Goal: Task Accomplishment & Management: Manage account settings

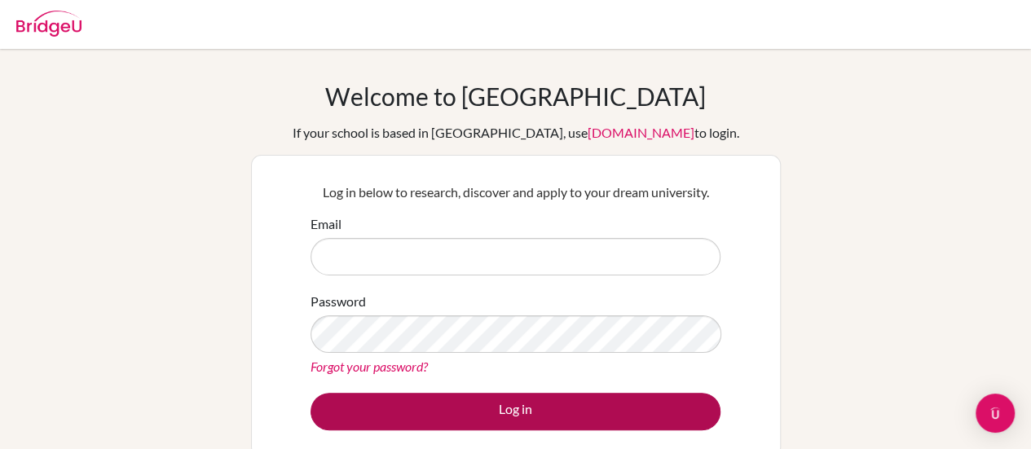
type input "efrempong@ais.edu.gh"
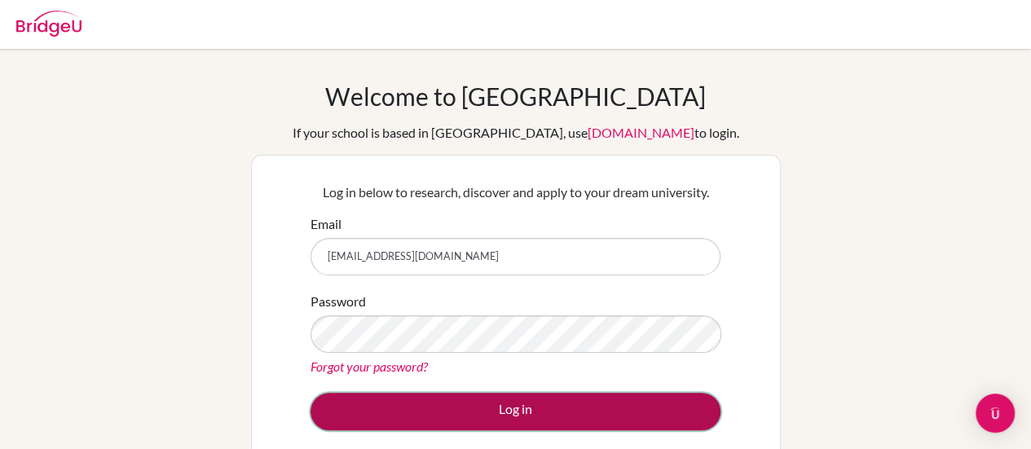
click at [540, 400] on button "Log in" at bounding box center [515, 411] width 410 height 37
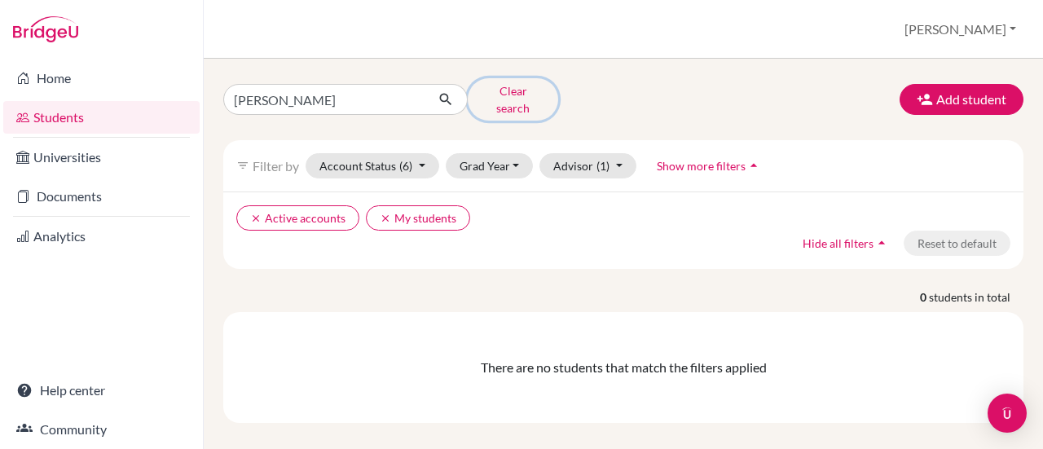
click at [537, 87] on button "Clear search" at bounding box center [513, 99] width 90 height 42
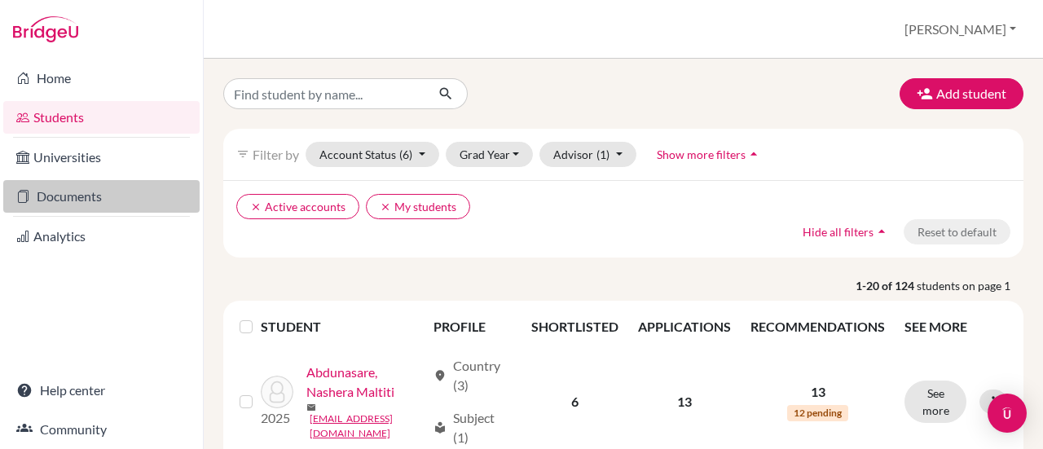
click at [50, 196] on link "Documents" at bounding box center [101, 196] width 196 height 33
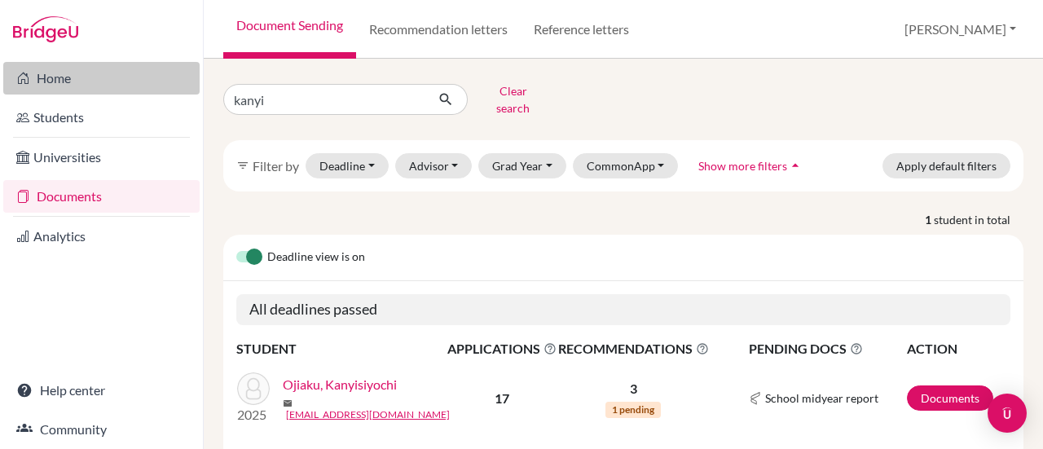
click at [59, 66] on link "Home" at bounding box center [101, 78] width 196 height 33
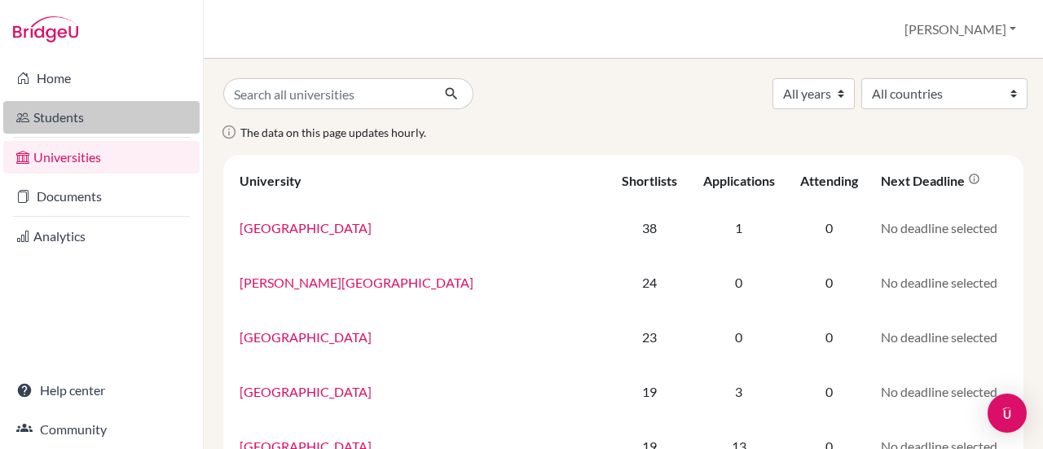
click at [70, 115] on link "Students" at bounding box center [101, 117] width 196 height 33
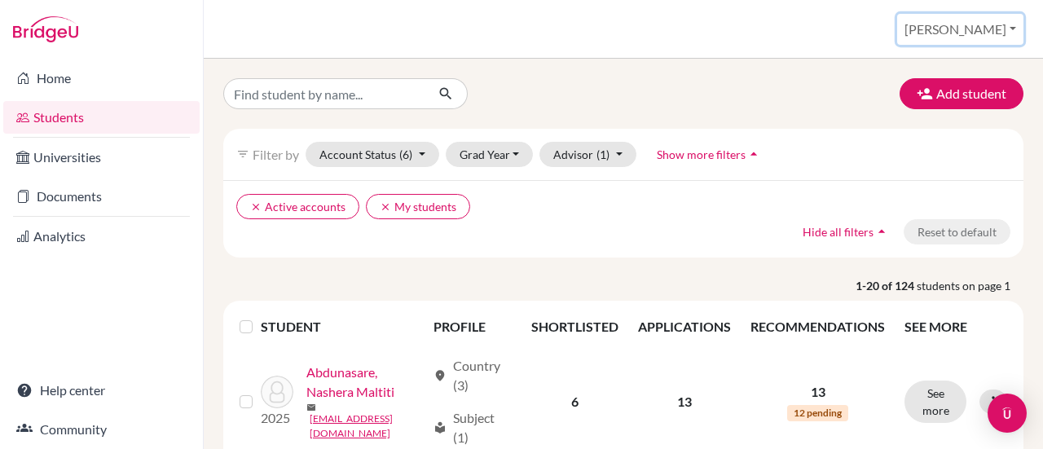
click at [1002, 27] on button "[PERSON_NAME]" at bounding box center [960, 29] width 126 height 31
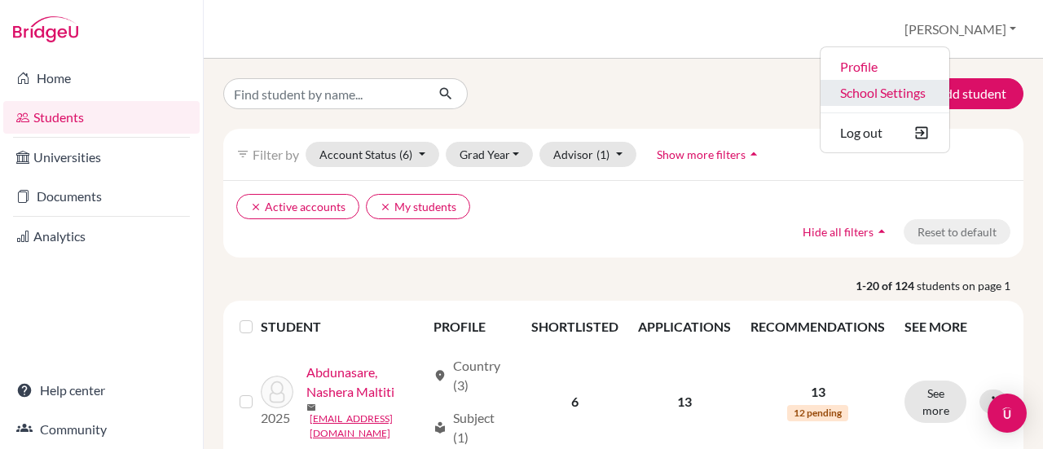
click at [944, 92] on link "School Settings" at bounding box center [884, 93] width 129 height 26
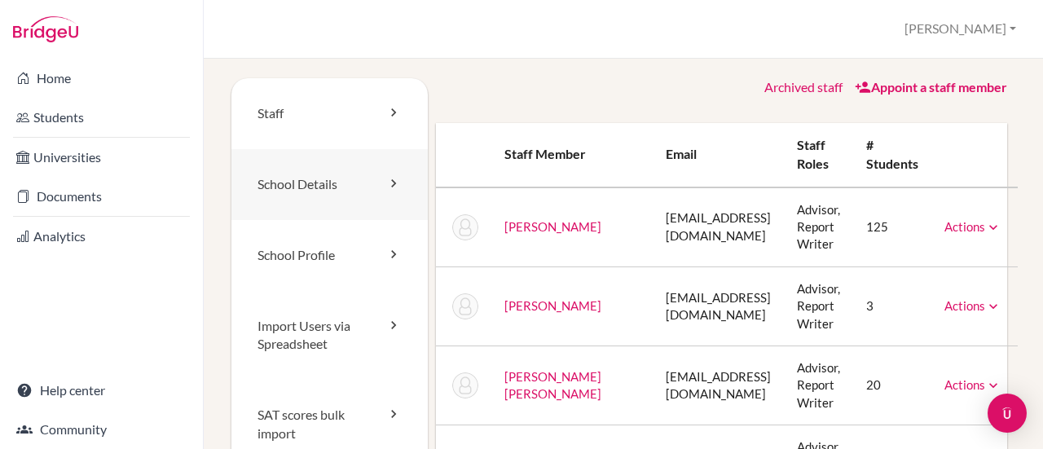
click at [321, 189] on link "School Details" at bounding box center [329, 184] width 196 height 71
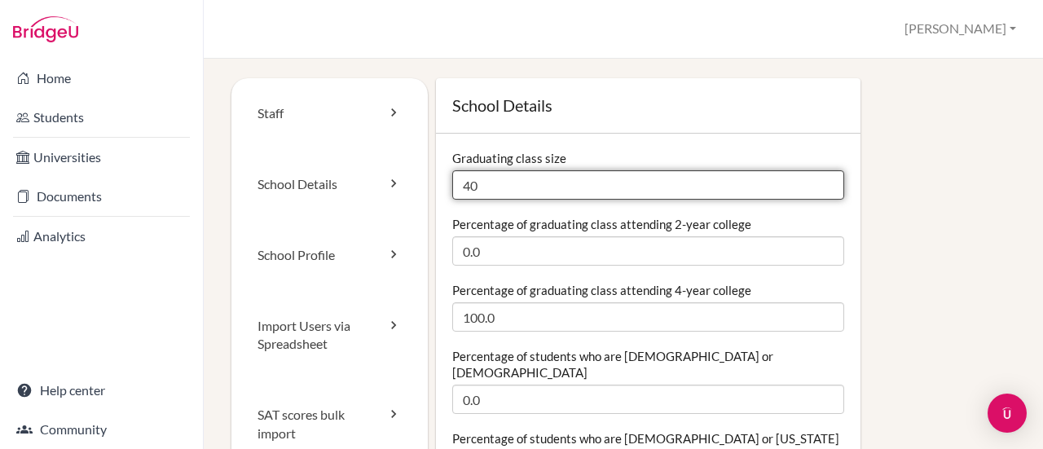
click at [490, 187] on input "40" at bounding box center [648, 184] width 392 height 29
type input "4"
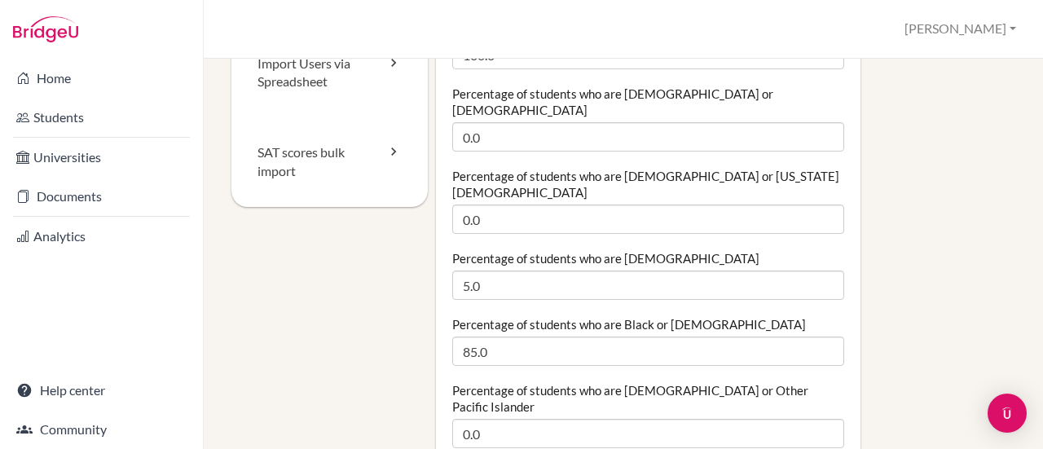
scroll to position [263, 0]
type input "50"
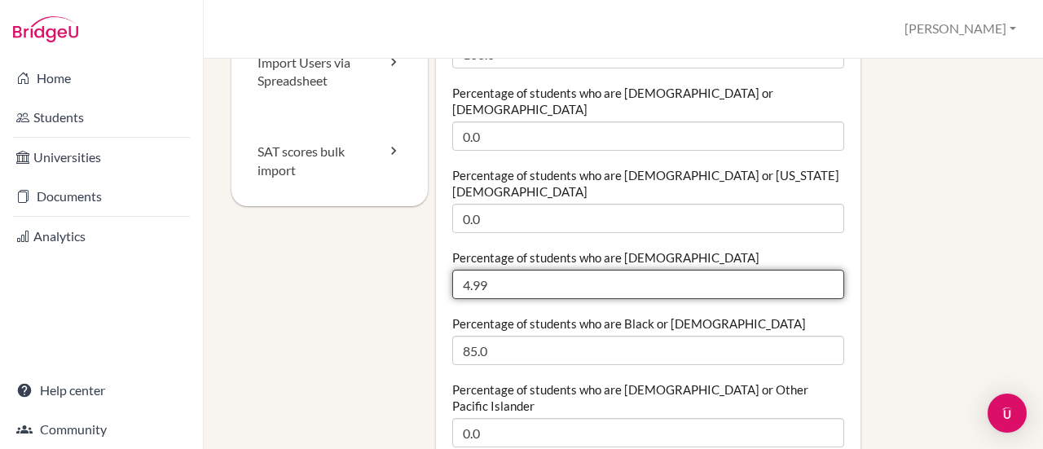
click at [818, 270] on input "4.99" at bounding box center [648, 284] width 392 height 29
click at [818, 270] on input "4.98" at bounding box center [648, 284] width 392 height 29
click at [818, 270] on input "4.97" at bounding box center [648, 284] width 392 height 29
click at [818, 270] on input "4.96" at bounding box center [648, 284] width 392 height 29
click at [818, 270] on input "4.95" at bounding box center [648, 284] width 392 height 29
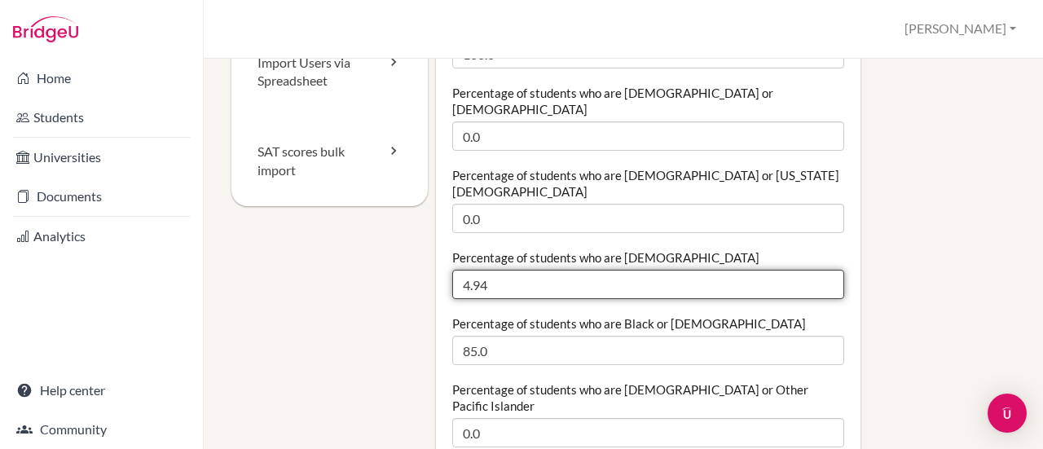
click at [818, 270] on input "4.94" at bounding box center [648, 284] width 392 height 29
click at [818, 270] on input "4.93" at bounding box center [648, 284] width 392 height 29
click at [818, 270] on input "4.92" at bounding box center [648, 284] width 392 height 29
click at [818, 270] on input "4.91" at bounding box center [648, 284] width 392 height 29
click at [818, 270] on input "4.9" at bounding box center [648, 284] width 392 height 29
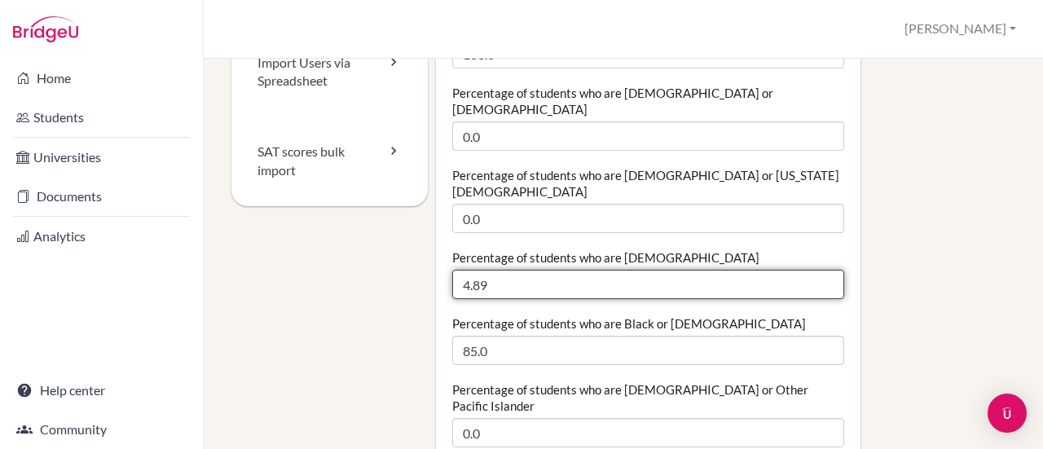
click at [818, 270] on input "4.89" at bounding box center [648, 284] width 392 height 29
click at [818, 270] on input "4.88" at bounding box center [648, 284] width 392 height 29
click at [818, 270] on input "4.87" at bounding box center [648, 284] width 392 height 29
click at [818, 270] on input "4.86" at bounding box center [648, 284] width 392 height 29
type input "4.00"
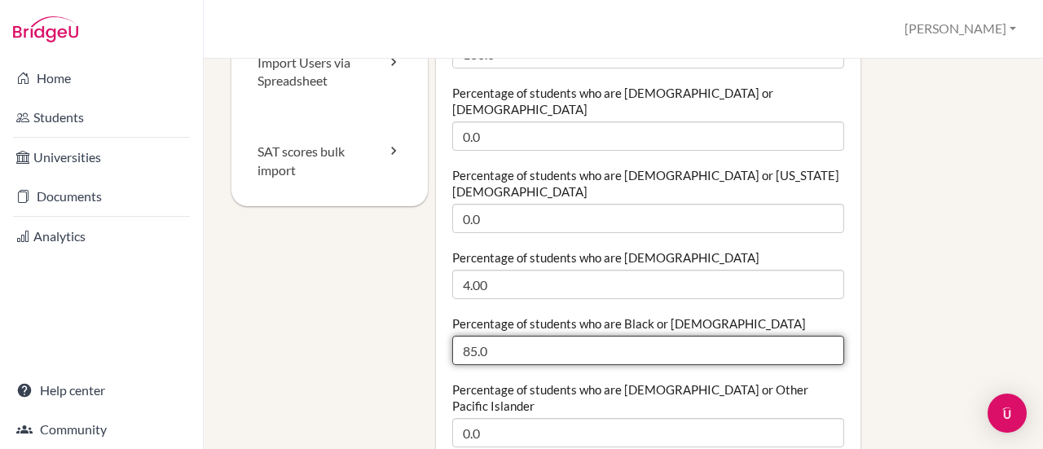
click at [473, 336] on input "85.0" at bounding box center [648, 350] width 392 height 29
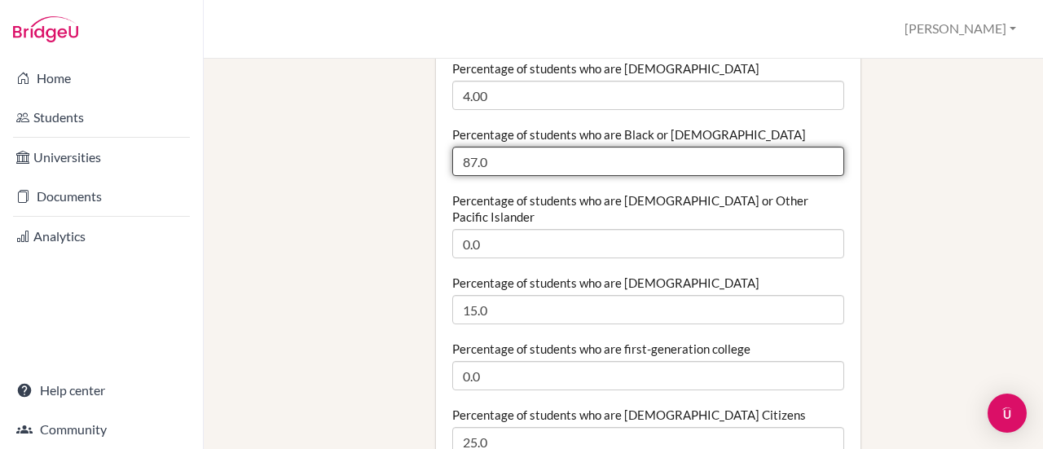
scroll to position [451, 0]
type input "87.0"
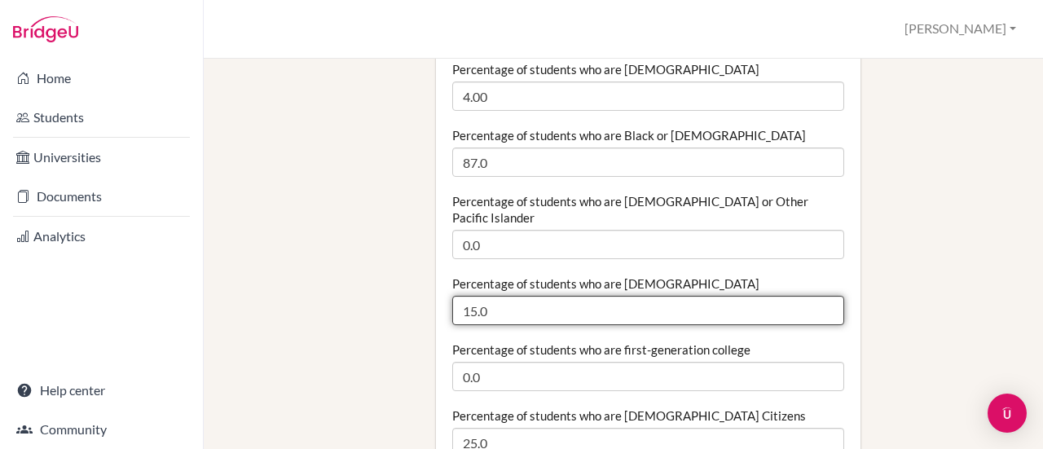
click at [468, 296] on input "15.0" at bounding box center [648, 310] width 392 height 29
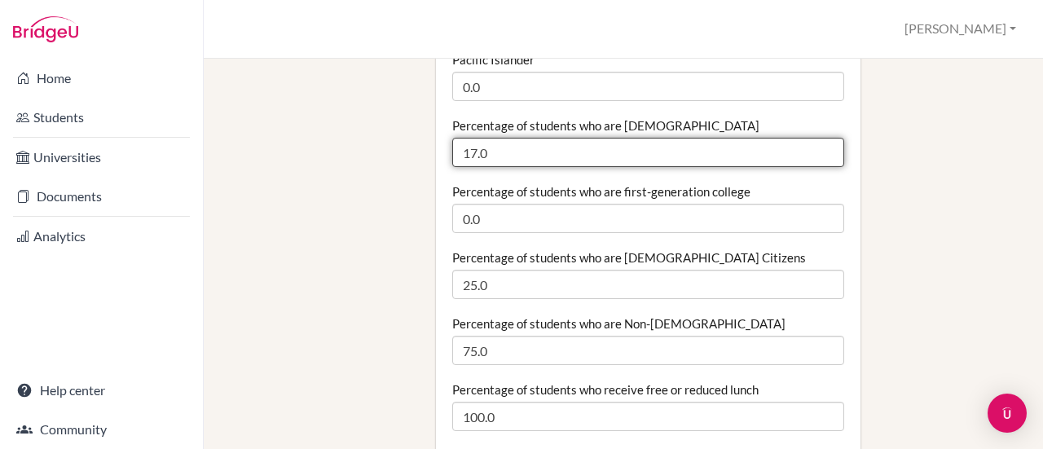
scroll to position [625, 0]
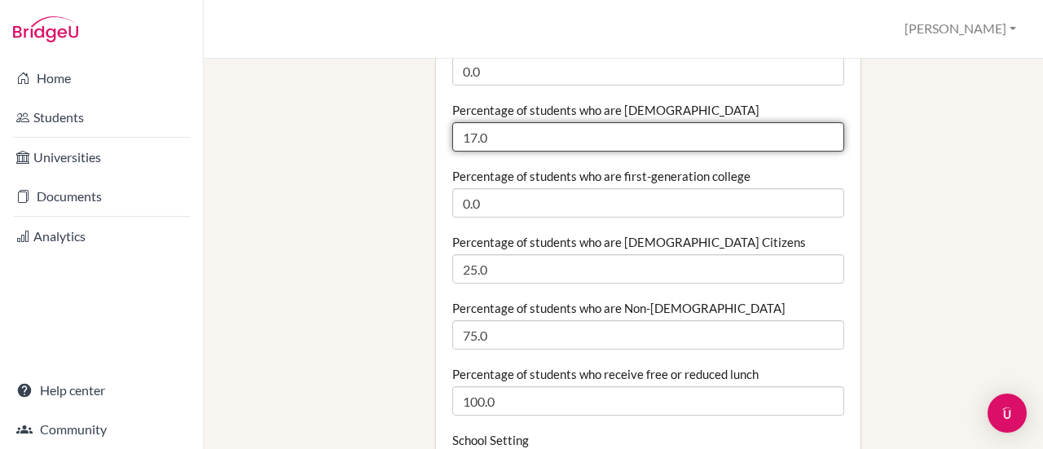
type input "17.0"
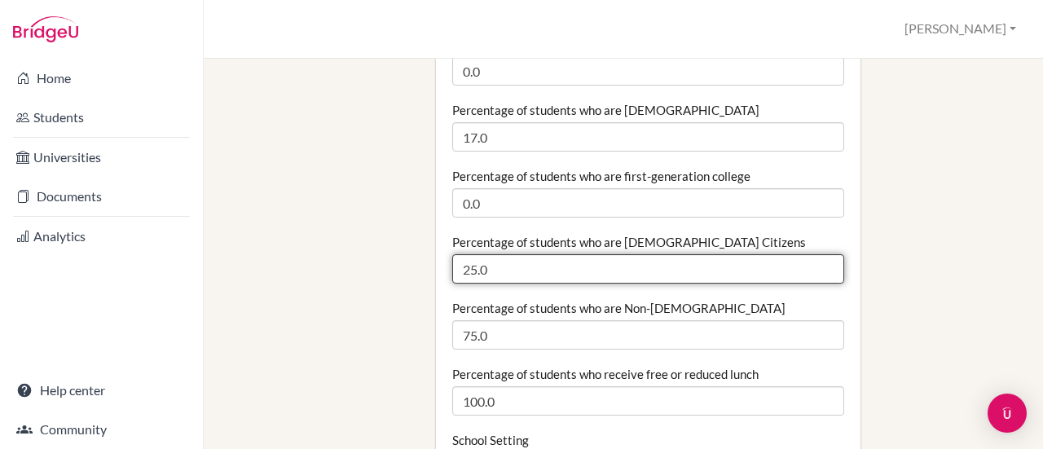
click at [472, 254] on input "25.0" at bounding box center [648, 268] width 392 height 29
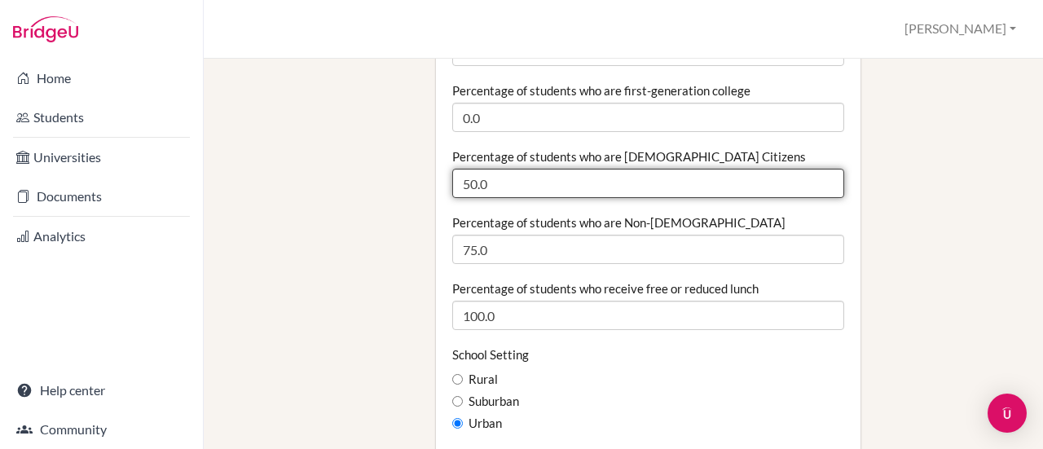
scroll to position [711, 0]
type input "50.0"
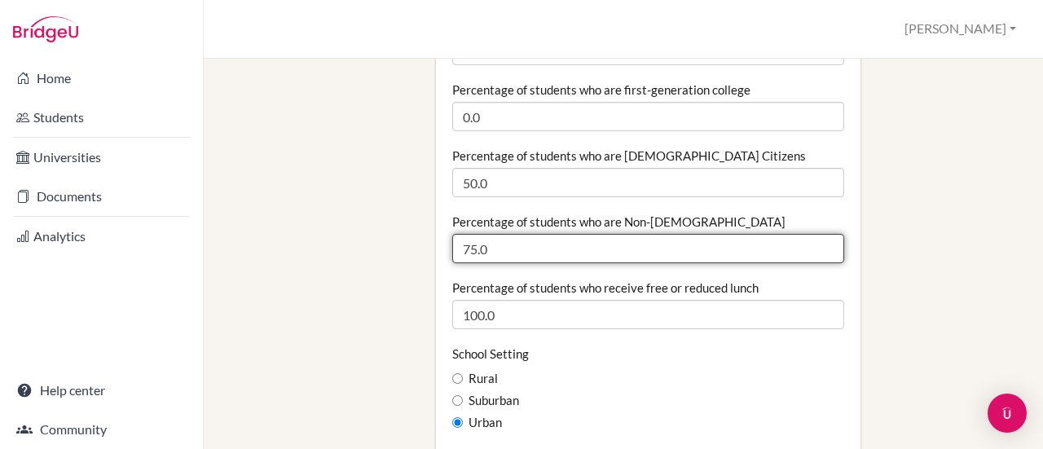
click at [474, 234] on input "75.0" at bounding box center [648, 248] width 392 height 29
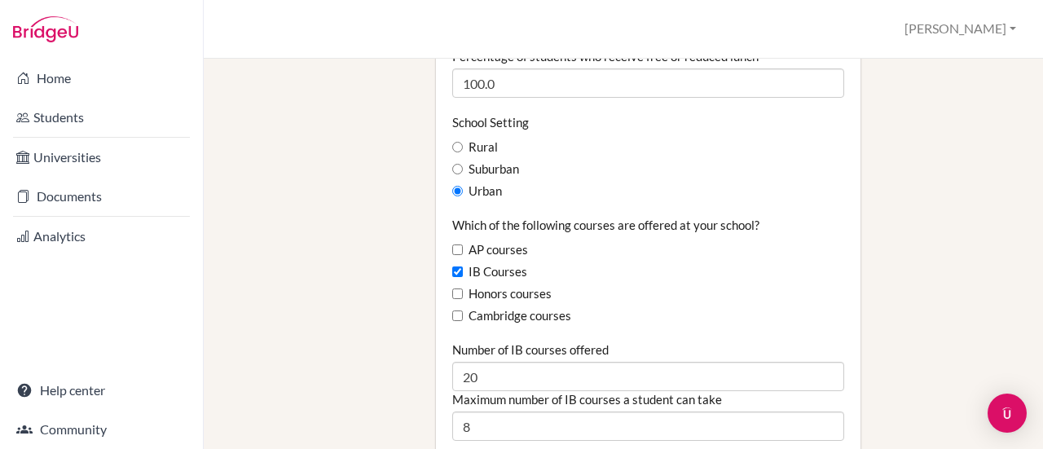
scroll to position [1009, 0]
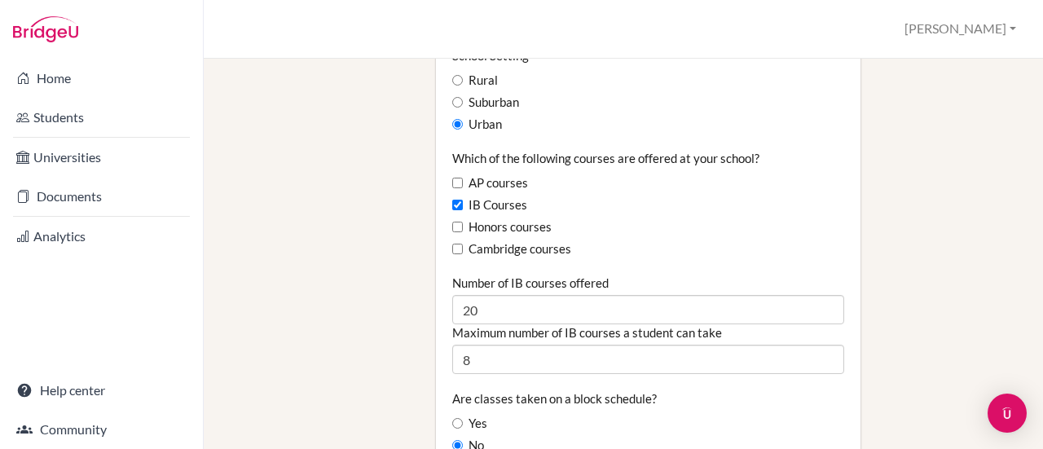
type input "50.0"
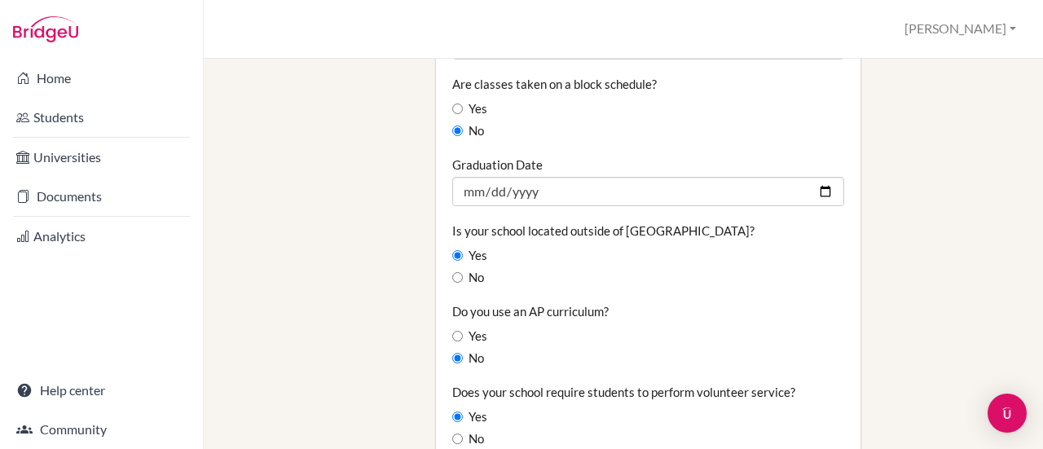
scroll to position [1323, 0]
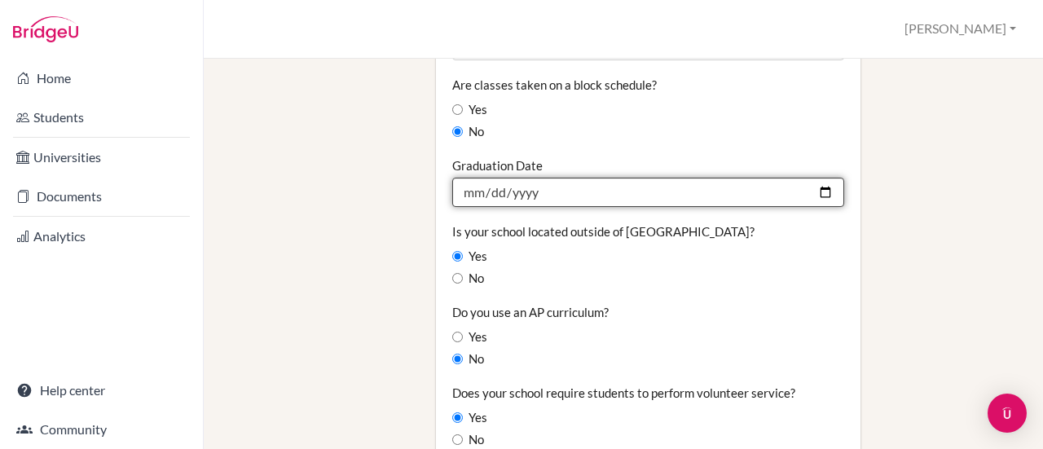
click at [461, 178] on input "2025-06-07" at bounding box center [648, 192] width 392 height 29
type input "2025-04-07"
click at [499, 178] on input "2025-04-07" at bounding box center [648, 192] width 392 height 29
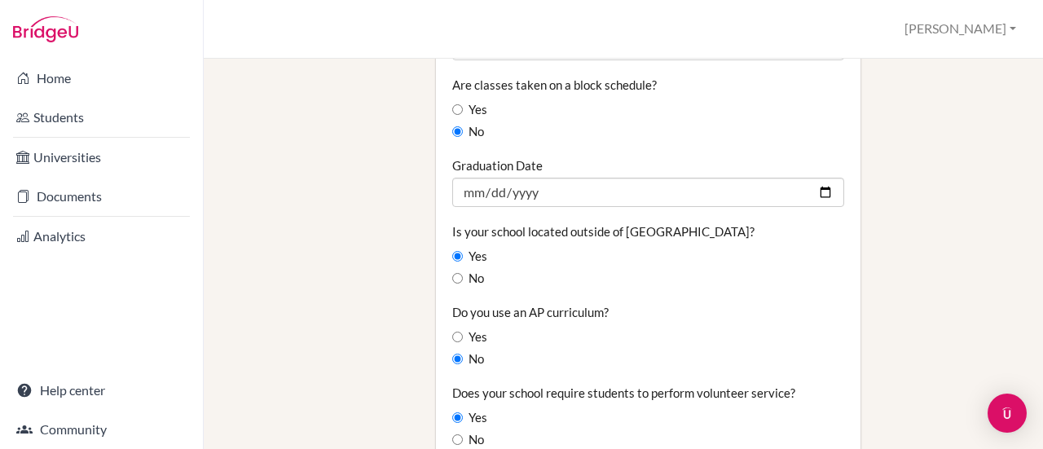
click at [736, 123] on div "No" at bounding box center [648, 132] width 392 height 18
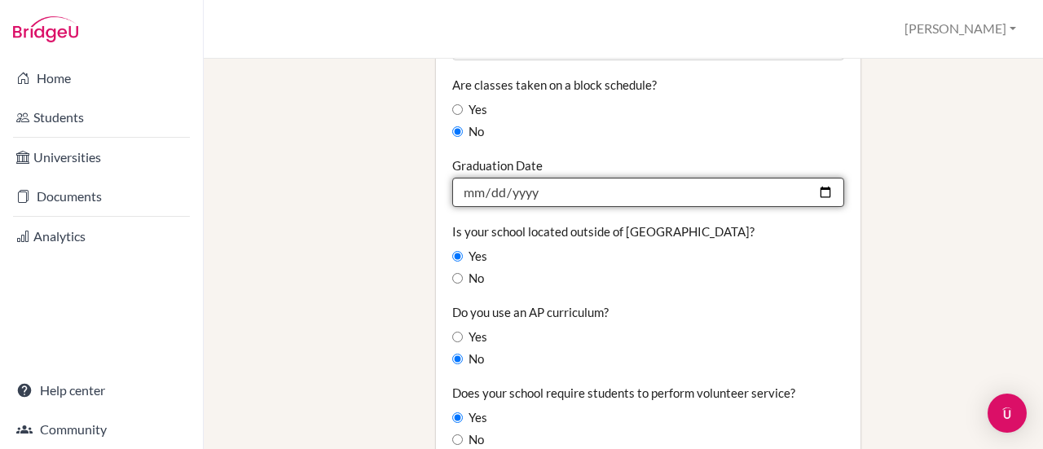
click at [490, 178] on input "2026-04-06" at bounding box center [648, 192] width 392 height 29
click at [818, 178] on input "2026-04-06" at bounding box center [648, 192] width 392 height 29
type input "2026-06-06"
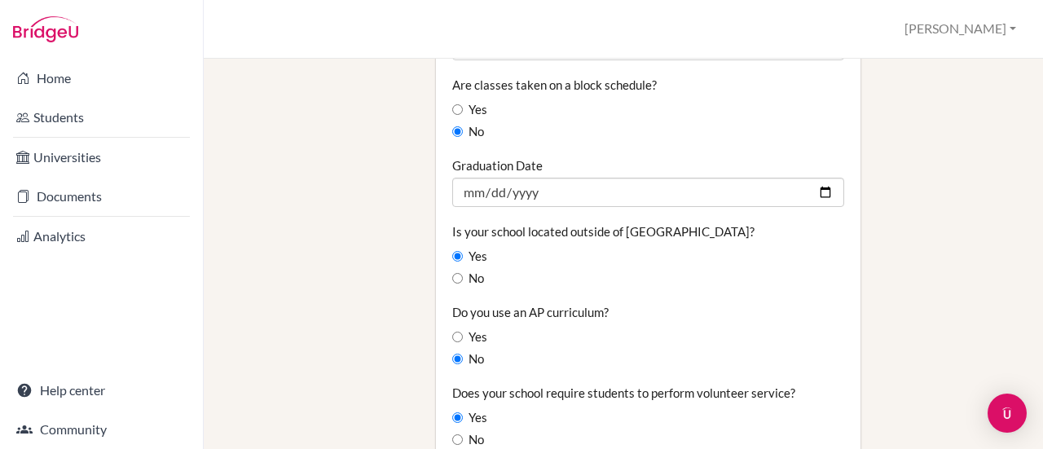
click at [761, 234] on div "Is your school located outside of the United States? Yes No" at bounding box center [648, 255] width 392 height 64
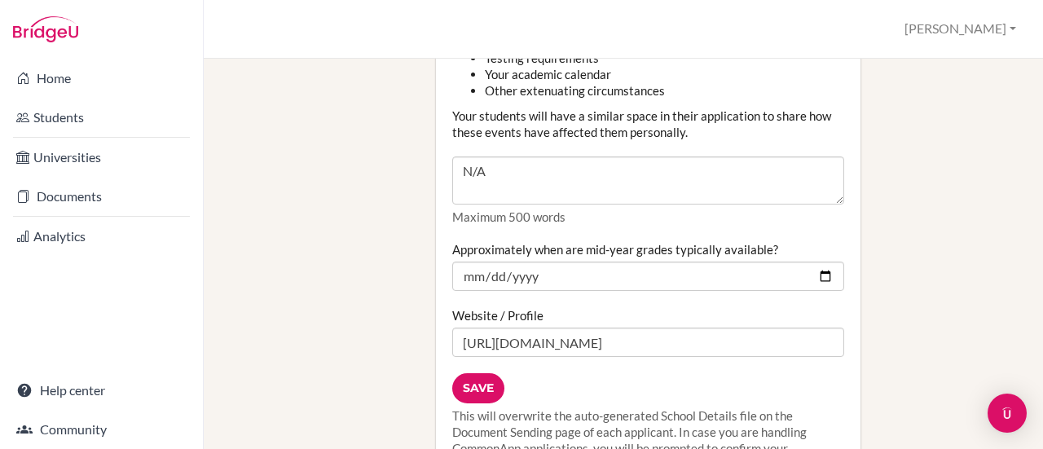
scroll to position [2099, 0]
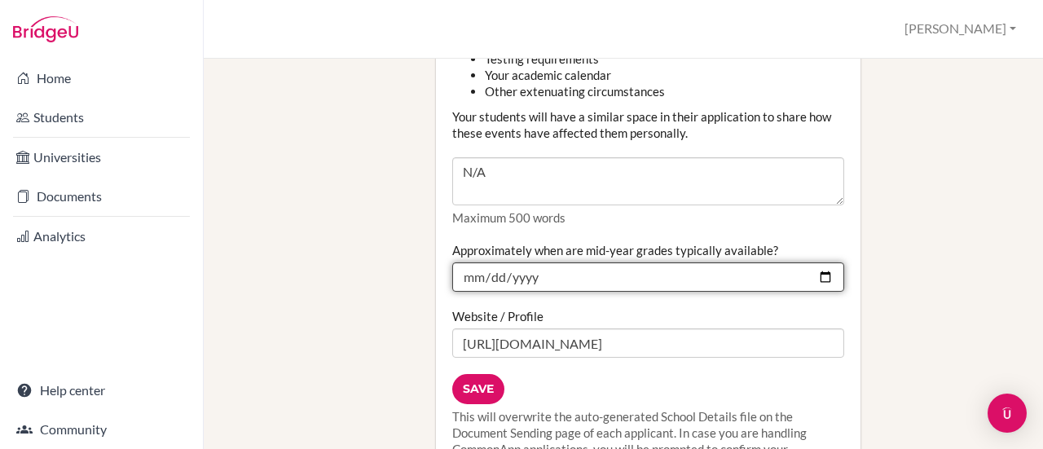
click at [543, 262] on input "2025-01-27" at bounding box center [648, 276] width 392 height 29
click at [534, 262] on input "2025-01-27" at bounding box center [648, 276] width 392 height 29
click at [516, 262] on input "2025-01-27" at bounding box center [648, 276] width 392 height 29
type input "20220-01-27"
click at [820, 262] on input "Approximately when are mid-year grades typically available?" at bounding box center [648, 276] width 392 height 29
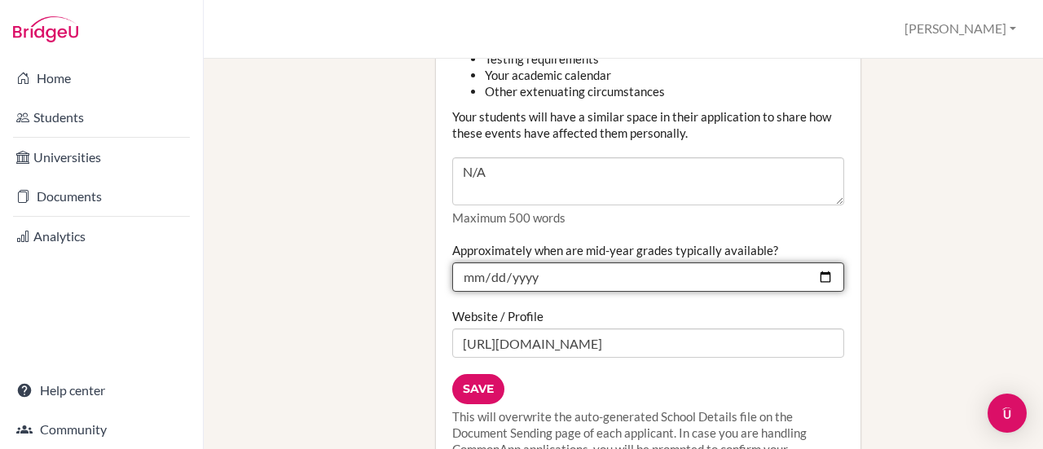
type input "2026-01-27"
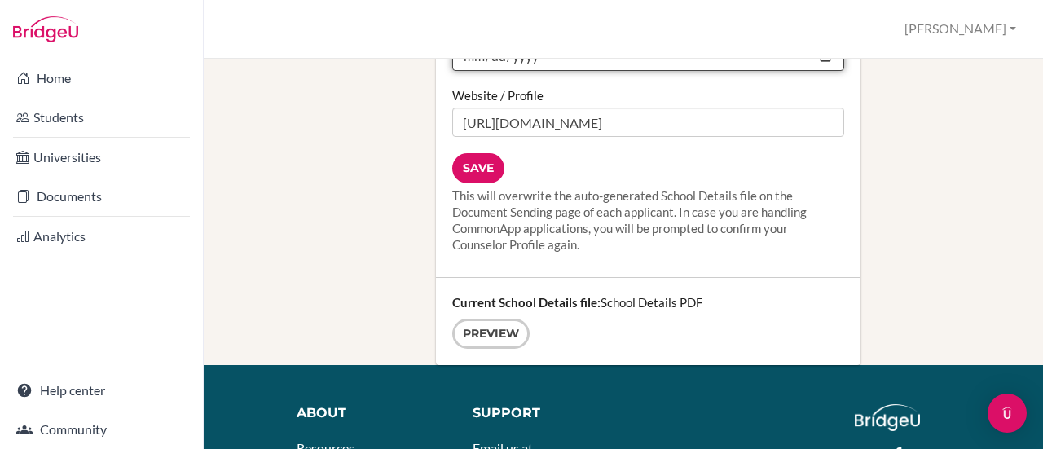
scroll to position [2337, 0]
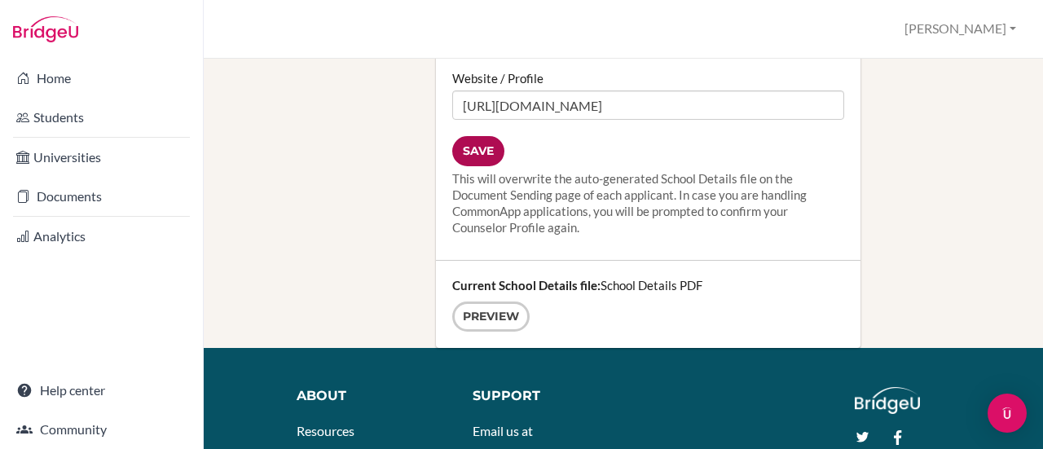
click at [469, 136] on input "Save" at bounding box center [478, 151] width 52 height 30
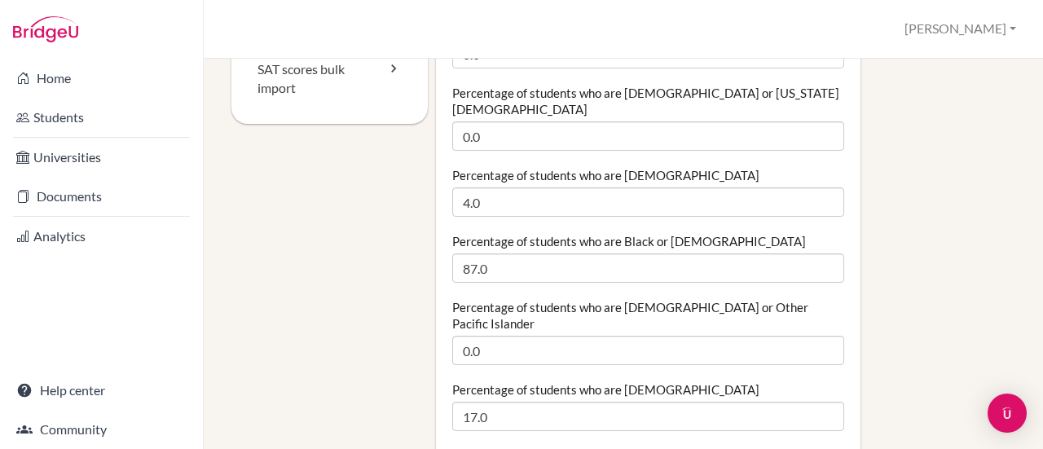
scroll to position [335, 0]
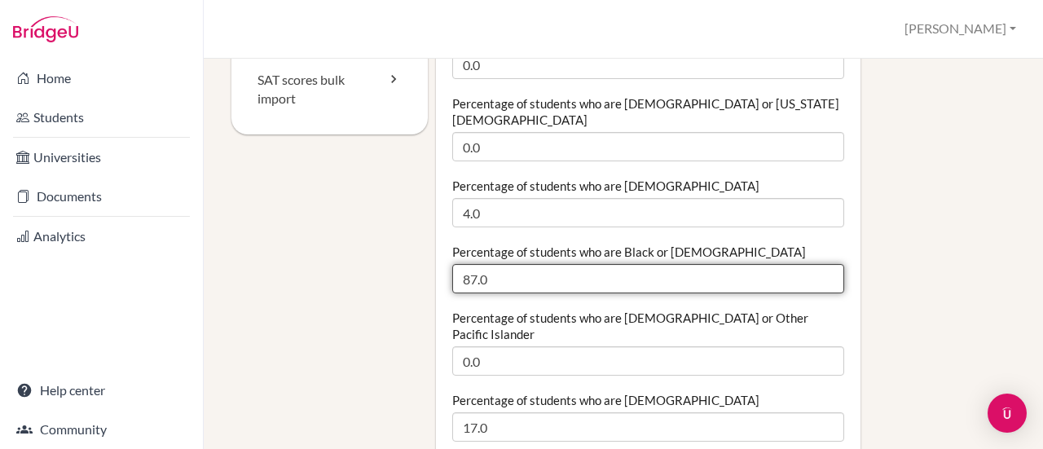
click at [472, 264] on input "87.0" at bounding box center [648, 278] width 392 height 29
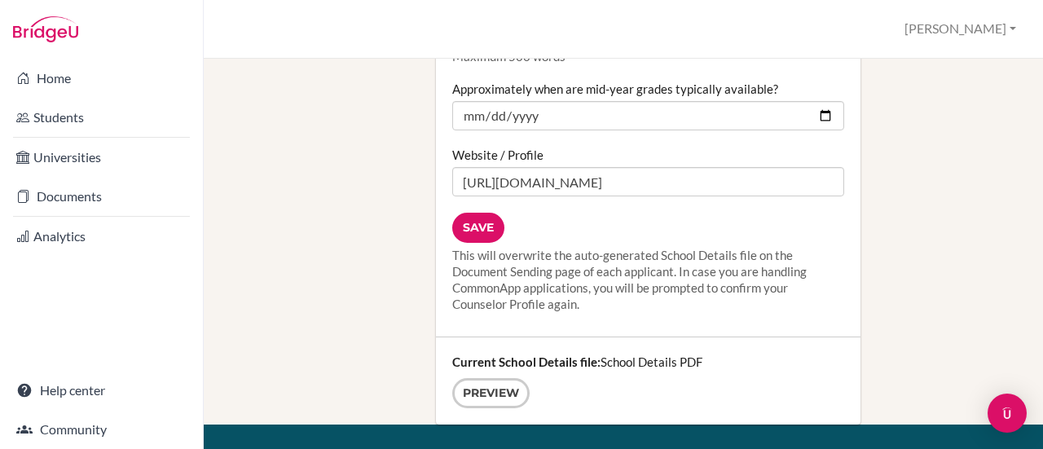
scroll to position [2279, 0]
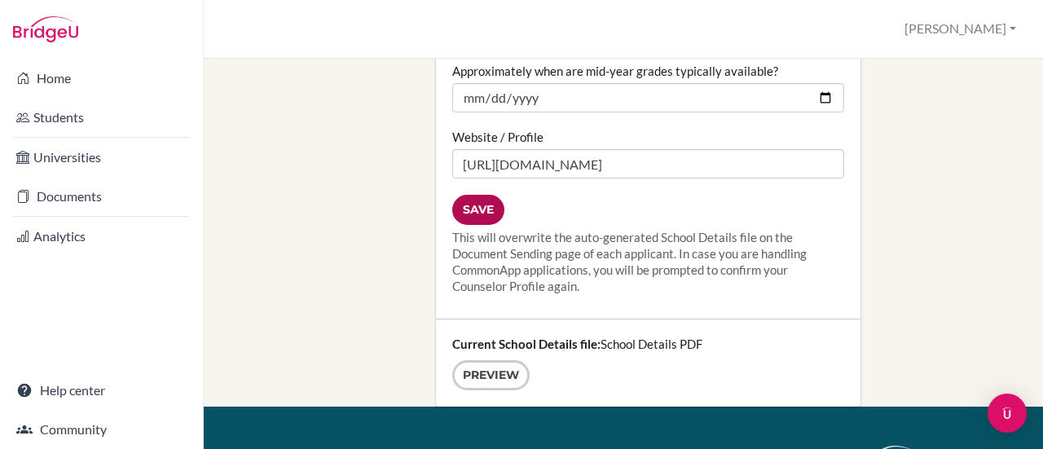
type input "79.0"
click at [461, 195] on input "Save" at bounding box center [478, 210] width 52 height 30
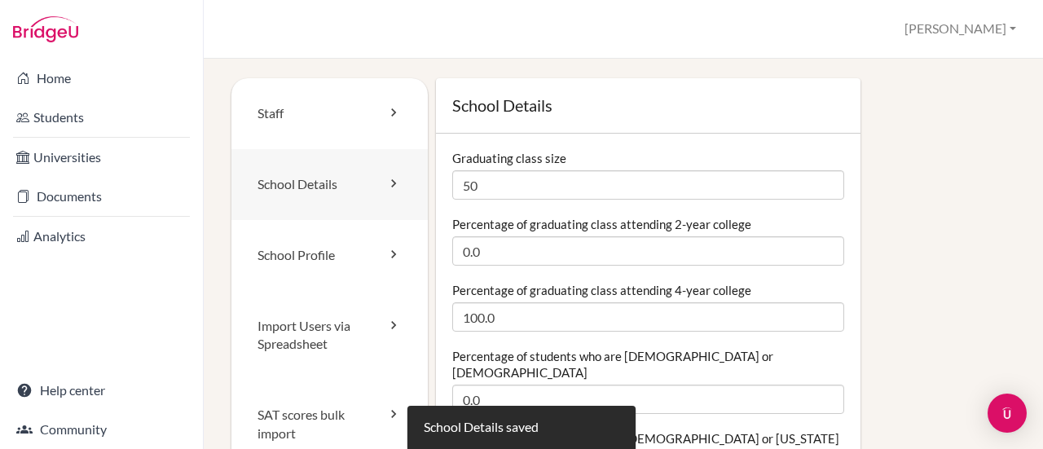
click at [332, 186] on link "School Details" at bounding box center [329, 184] width 196 height 71
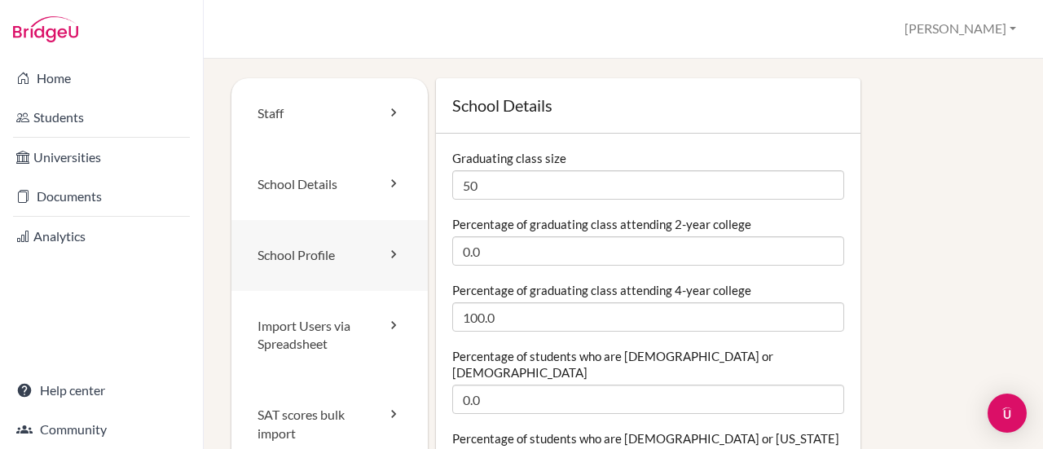
click at [309, 262] on link "School Profile" at bounding box center [329, 255] width 196 height 71
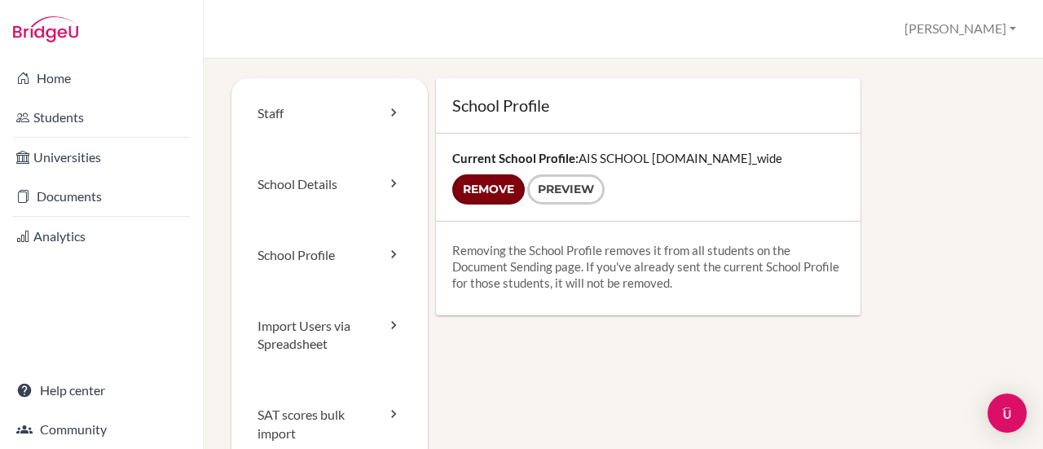
click at [484, 191] on input "Remove" at bounding box center [488, 189] width 73 height 30
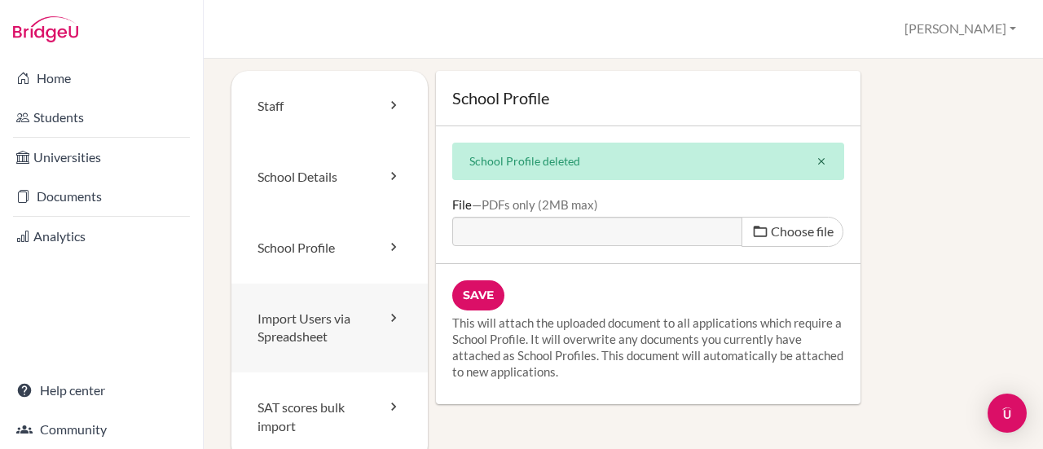
scroll to position [7, 0]
